Goal: Check status

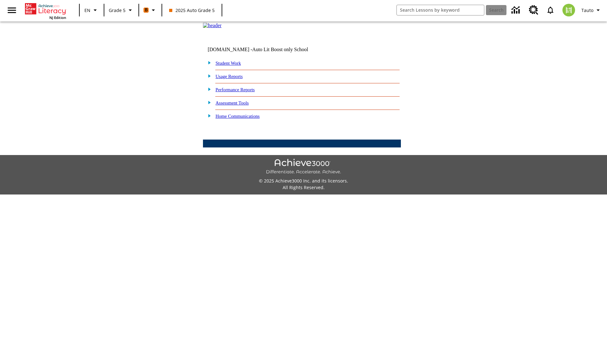
click at [232, 66] on link "Student Work" at bounding box center [228, 63] width 25 height 5
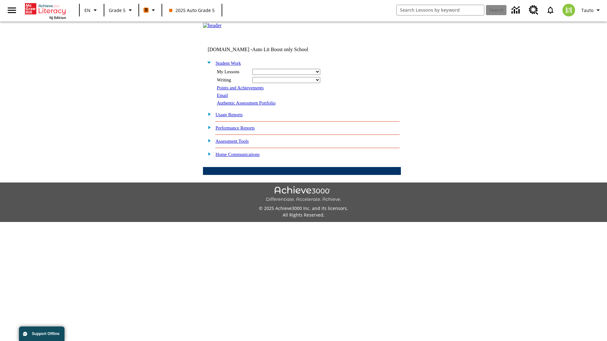
select select "/options/reports/?report_id=12&atype=1&section=2"
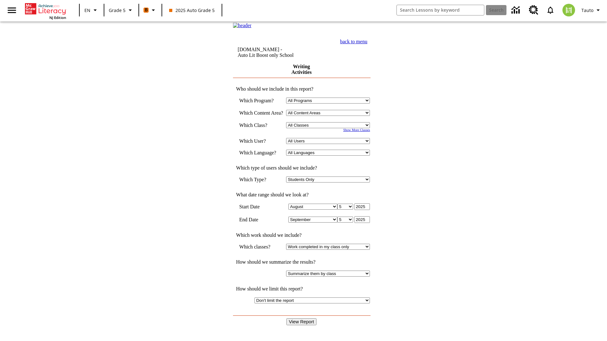
click at [330, 128] on select "Select a Class: All Classes 2025 Auto Grade 5 OL 2025 Auto Grade 6" at bounding box center [328, 125] width 84 height 6
select select "11133131"
